Goal: Information Seeking & Learning: Check status

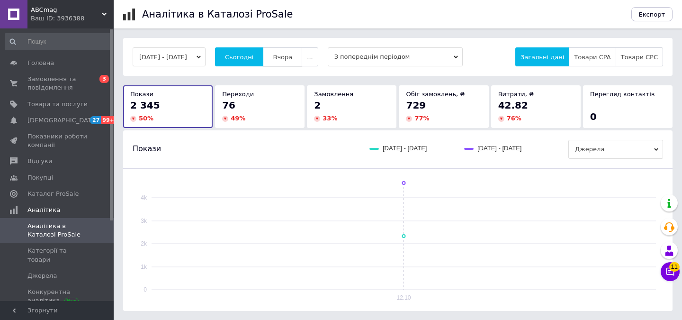
click at [294, 61] on button "Вчора" at bounding box center [282, 56] width 39 height 19
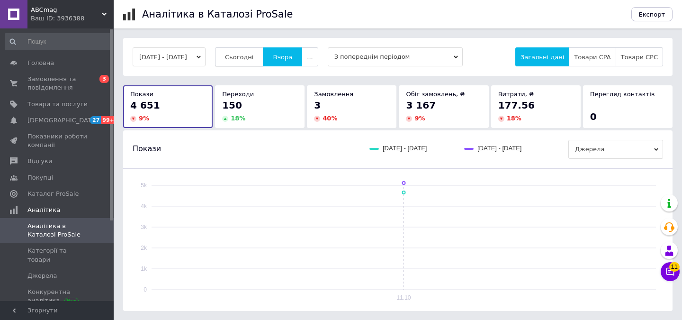
click at [264, 60] on button "Сьогодні" at bounding box center [239, 56] width 49 height 19
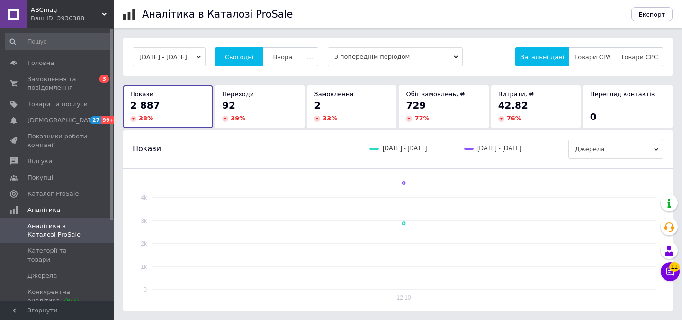
click at [110, 21] on div "Ваш ID: 3936388" at bounding box center [72, 18] width 83 height 9
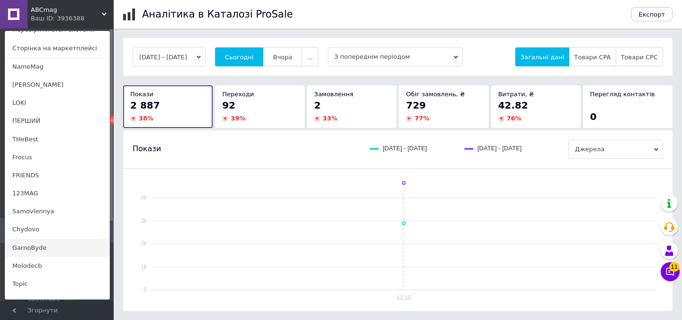
scroll to position [52, 0]
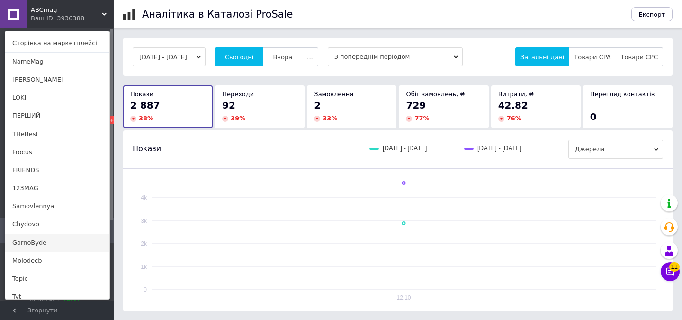
click at [76, 241] on link "GarnoByde" at bounding box center [57, 243] width 104 height 18
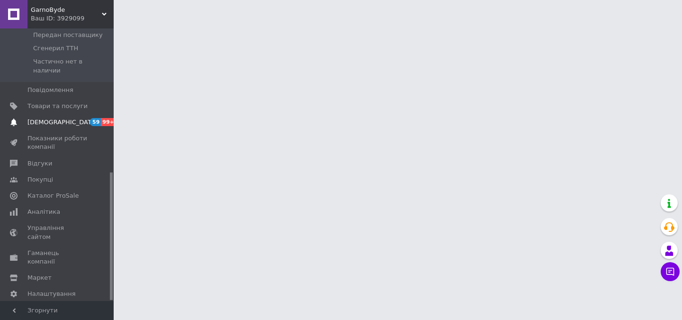
click at [68, 118] on span "[DEMOGRAPHIC_DATA]" at bounding box center [57, 122] width 60 height 9
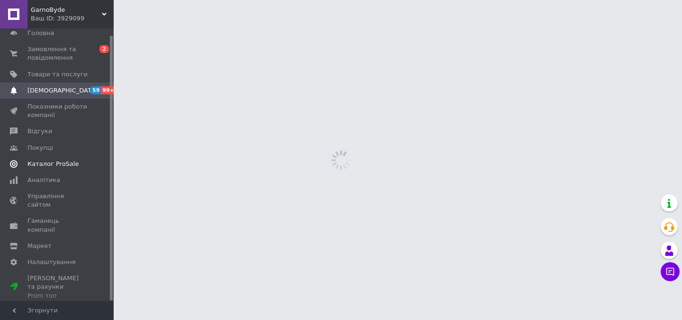
scroll to position [7, 0]
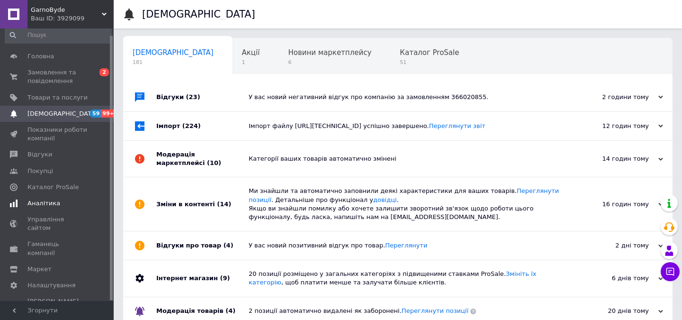
click at [76, 204] on span "Аналітика" at bounding box center [57, 203] width 60 height 9
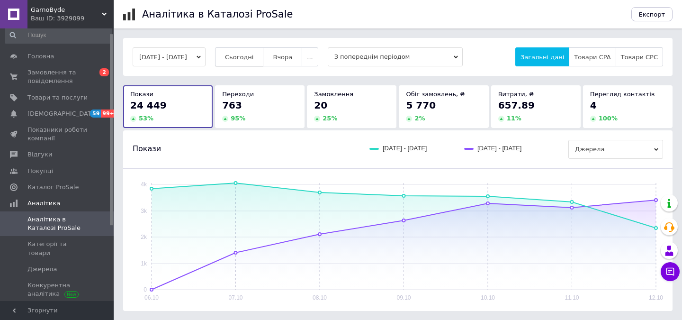
click at [262, 64] on button "Сьогодні" at bounding box center [239, 56] width 49 height 19
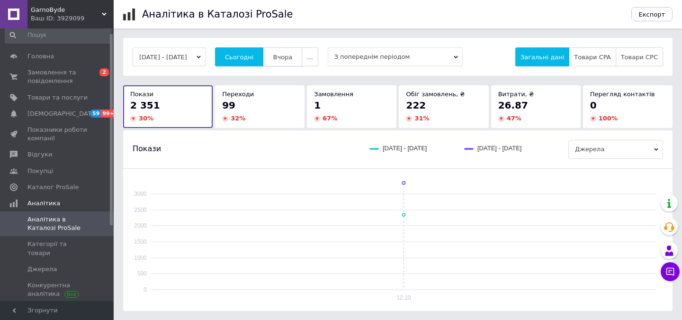
click at [302, 62] on button "Вчора" at bounding box center [282, 56] width 39 height 19
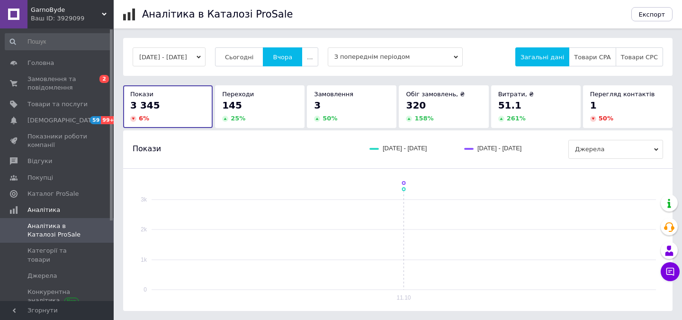
click at [99, 9] on span "GarnoByde" at bounding box center [66, 10] width 71 height 9
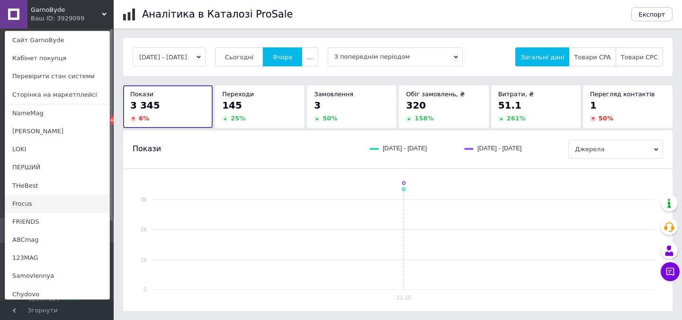
scroll to position [61, 0]
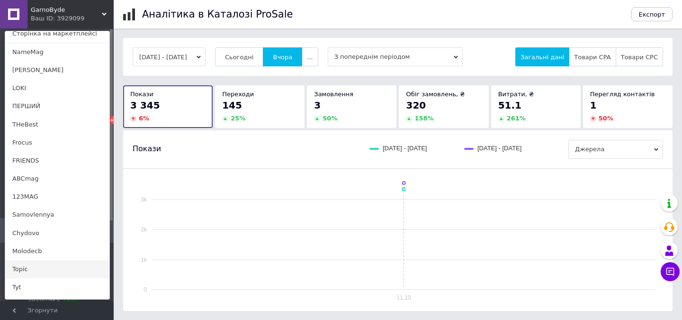
click at [54, 267] on link "Topic" at bounding box center [57, 269] width 104 height 18
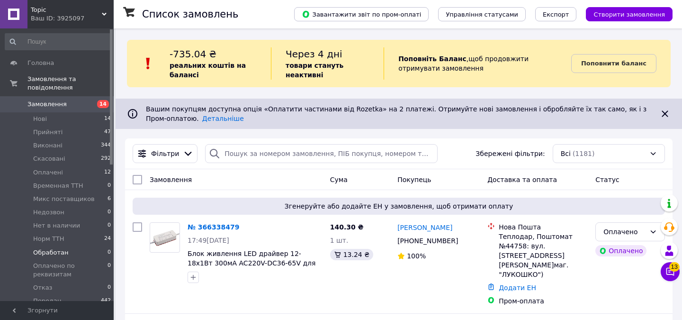
scroll to position [275, 0]
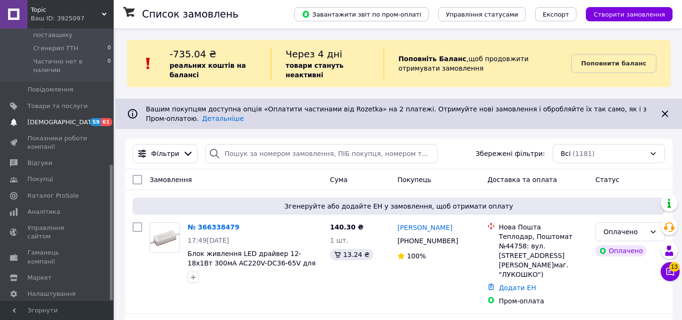
click at [58, 118] on span "[DEMOGRAPHIC_DATA]" at bounding box center [62, 122] width 70 height 9
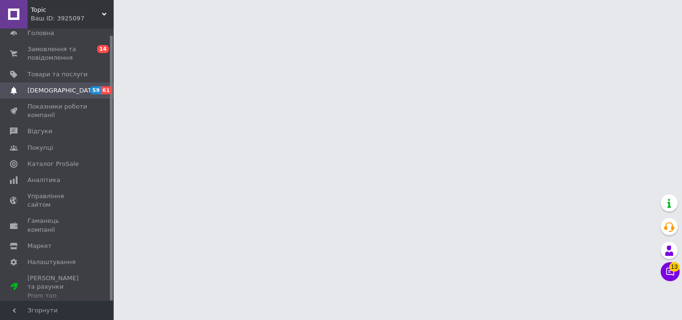
scroll to position [7, 0]
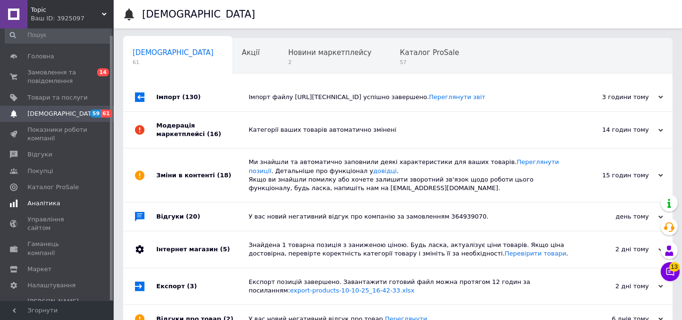
click at [69, 209] on link "Аналітика" at bounding box center [58, 203] width 117 height 16
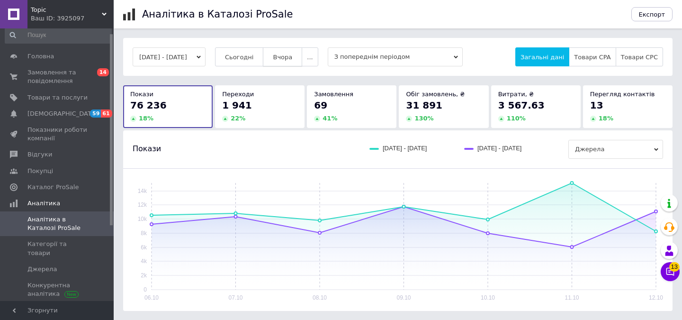
click at [292, 58] on span "Вчора" at bounding box center [282, 57] width 19 height 7
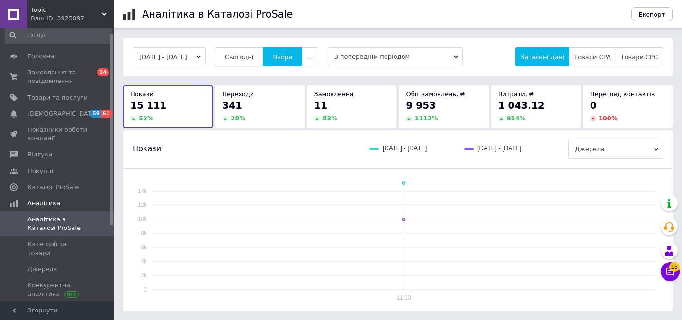
click at [254, 58] on span "Сьогодні" at bounding box center [239, 57] width 29 height 7
